Goal: Information Seeking & Learning: Learn about a topic

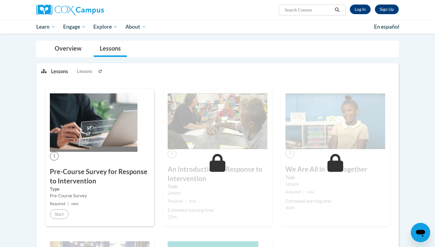
scroll to position [-1, 0]
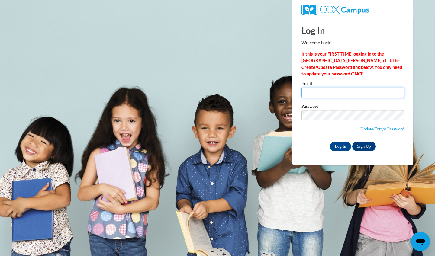
type input "taylortillman84@yahoo.com"
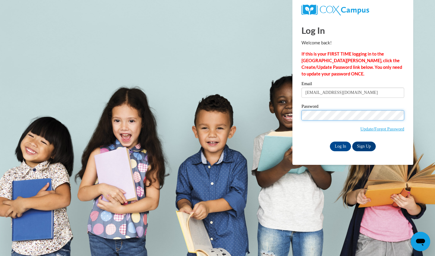
click at [340, 146] on input "Log In" at bounding box center [340, 147] width 21 height 10
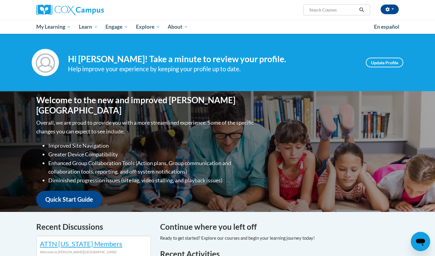
click at [371, 225] on h4 "Continue where you left off" at bounding box center [279, 227] width 238 height 12
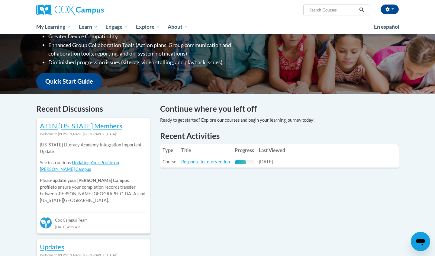
scroll to position [118, 0]
click at [206, 160] on link "Response to Intervention" at bounding box center [205, 161] width 49 height 5
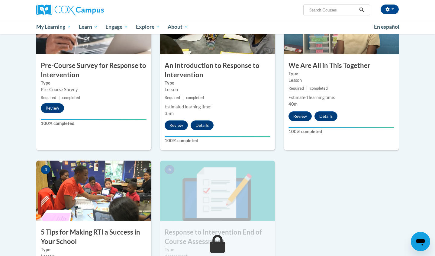
scroll to position [176, 0]
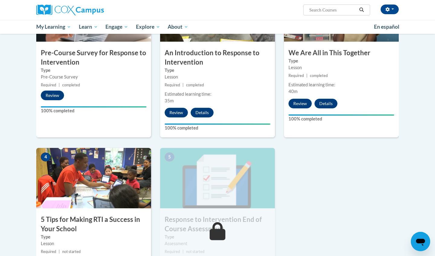
click at [62, 186] on img at bounding box center [93, 178] width 115 height 60
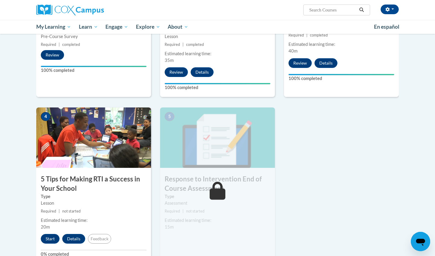
scroll to position [219, 0]
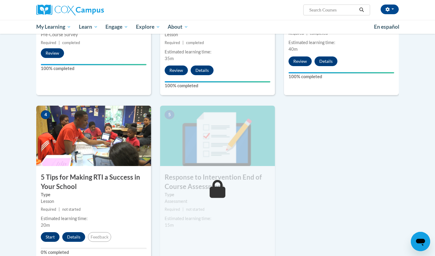
click at [55, 232] on button "Start" at bounding box center [50, 237] width 19 height 10
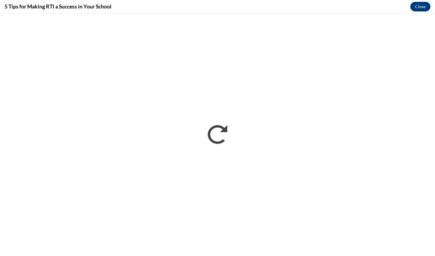
scroll to position [0, 0]
